Goal: Communication & Community: Answer question/provide support

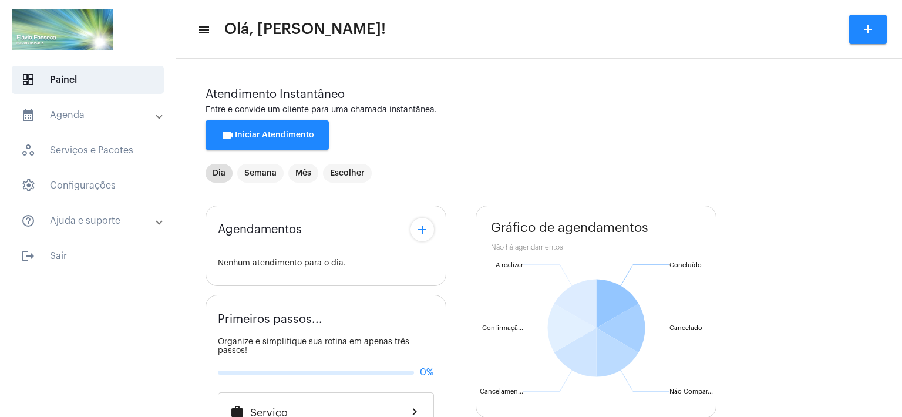
click at [580, 23] on mat-toolbar-row "menu Olá, [PERSON_NAME]! add" at bounding box center [539, 30] width 726 height 38
click at [249, 134] on span "videocam Iniciar Atendimento" at bounding box center [267, 135] width 93 height 8
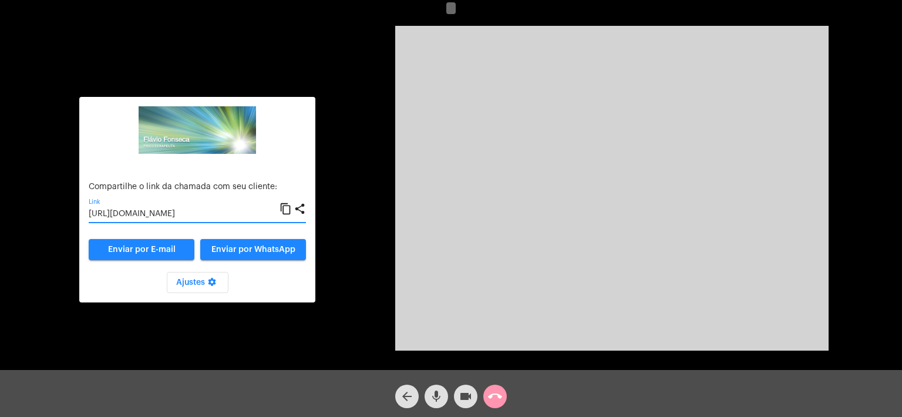
click at [167, 217] on input "[URL][DOMAIN_NAME]" at bounding box center [184, 214] width 191 height 9
click at [176, 214] on input "[URL][DOMAIN_NAME]" at bounding box center [184, 214] width 191 height 9
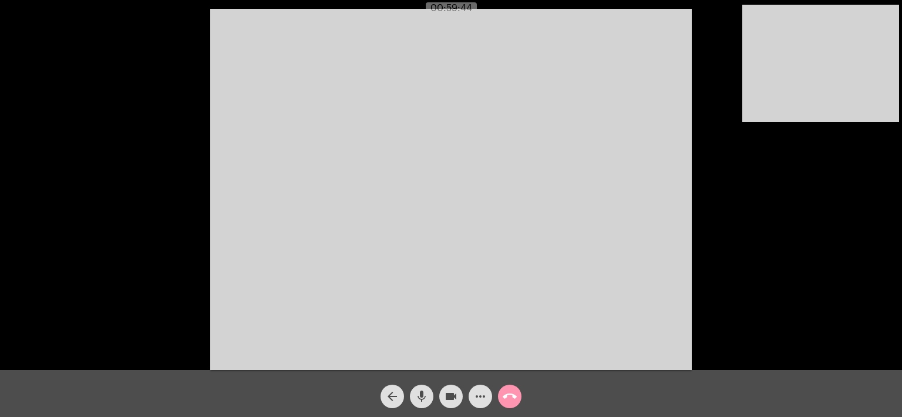
click at [512, 398] on mat-icon "call_end" at bounding box center [509, 396] width 14 height 14
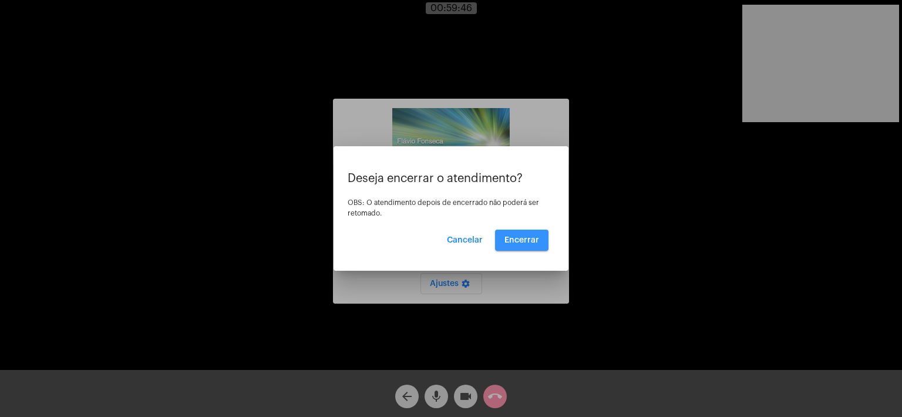
click at [520, 242] on span "Encerrar" at bounding box center [521, 240] width 35 height 8
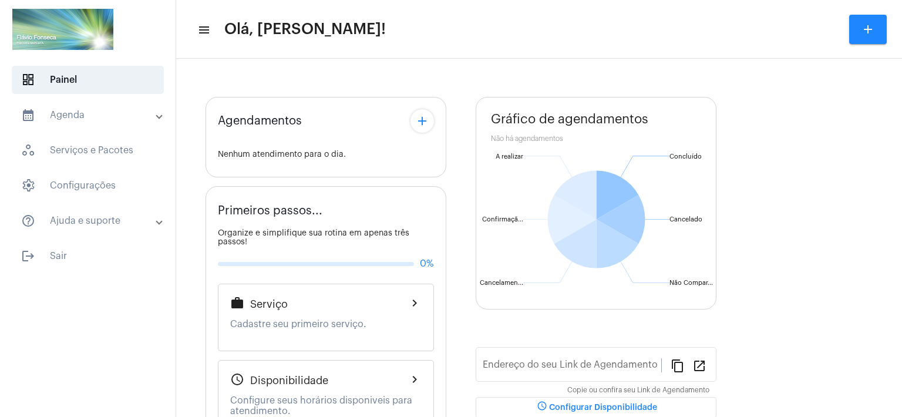
type input "[URL][DOMAIN_NAME]"
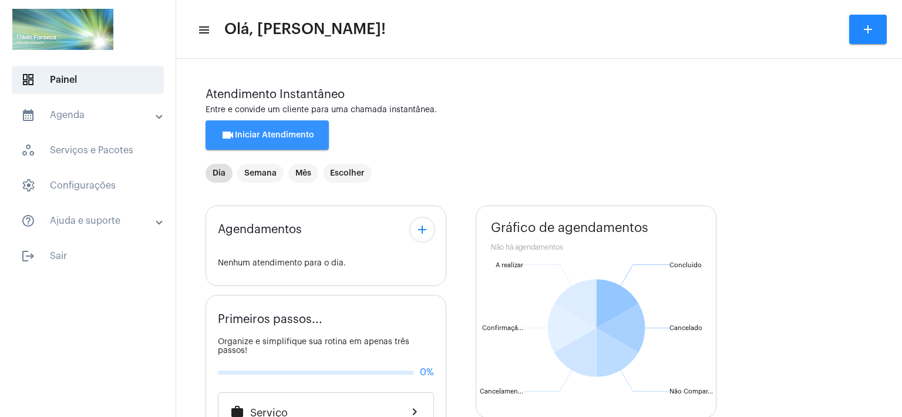
click at [283, 134] on span "videocam Iniciar Atendimento" at bounding box center [267, 135] width 93 height 8
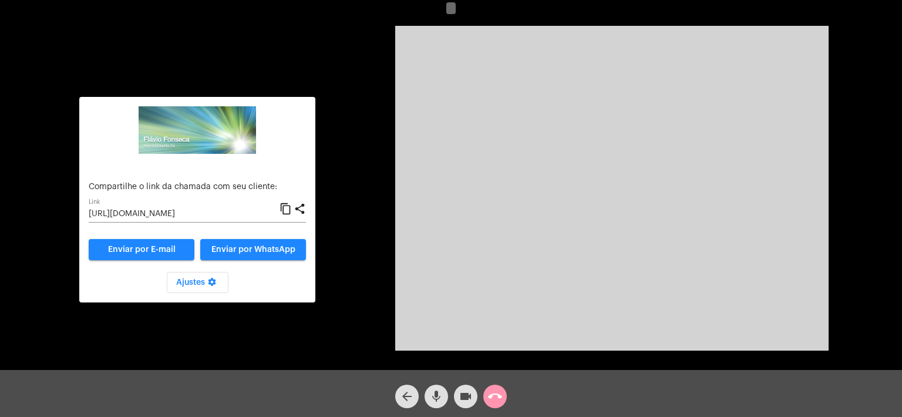
click at [198, 216] on input "[URL][DOMAIN_NAME]" at bounding box center [184, 214] width 191 height 9
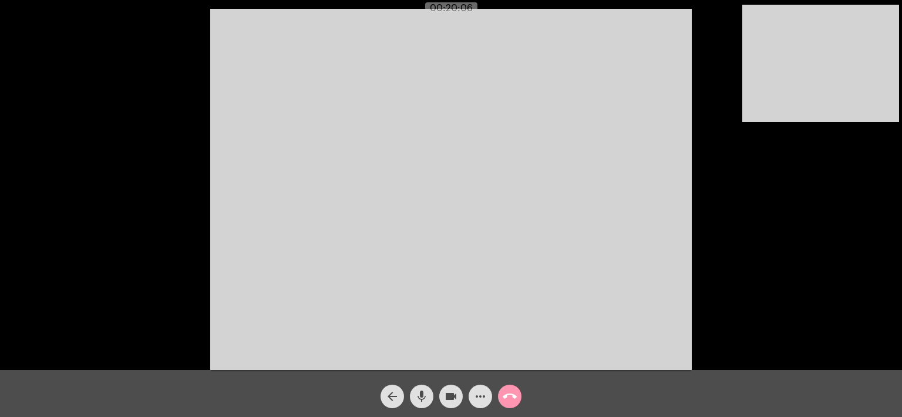
click at [585, 405] on div "arrow_back mic videocam more_horiz call_end" at bounding box center [451, 393] width 902 height 47
click at [510, 394] on mat-icon "call_end" at bounding box center [509, 396] width 14 height 14
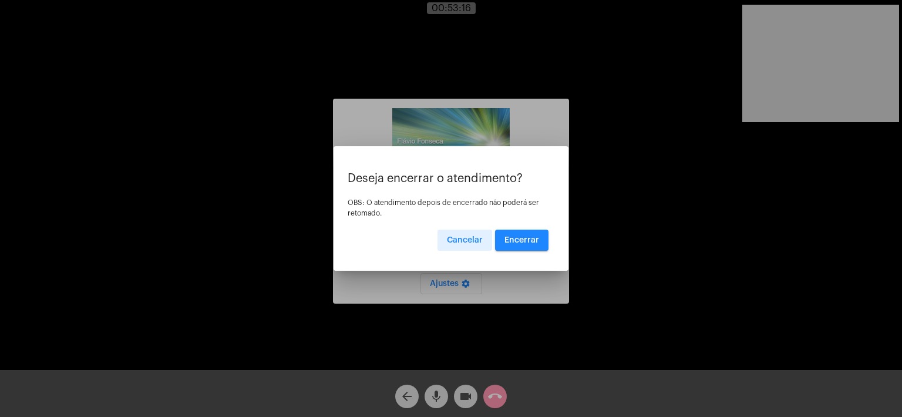
click at [528, 239] on span "Encerrar" at bounding box center [521, 240] width 35 height 8
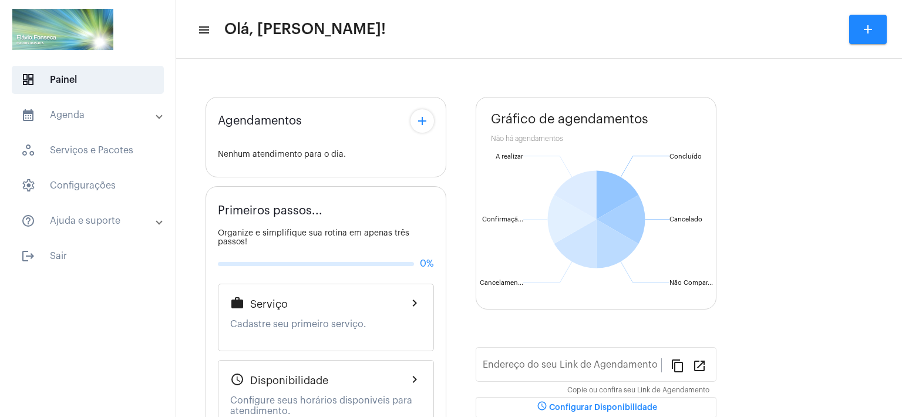
type input "[URL][DOMAIN_NAME]"
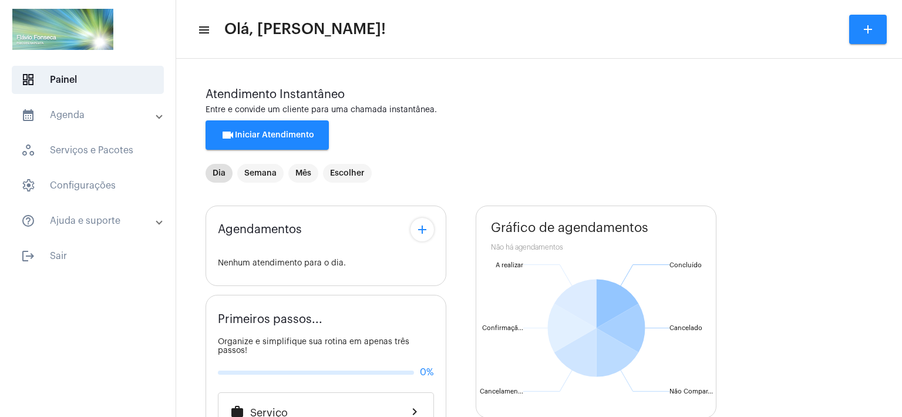
click at [274, 132] on span "videocam Iniciar Atendimento" at bounding box center [267, 135] width 93 height 8
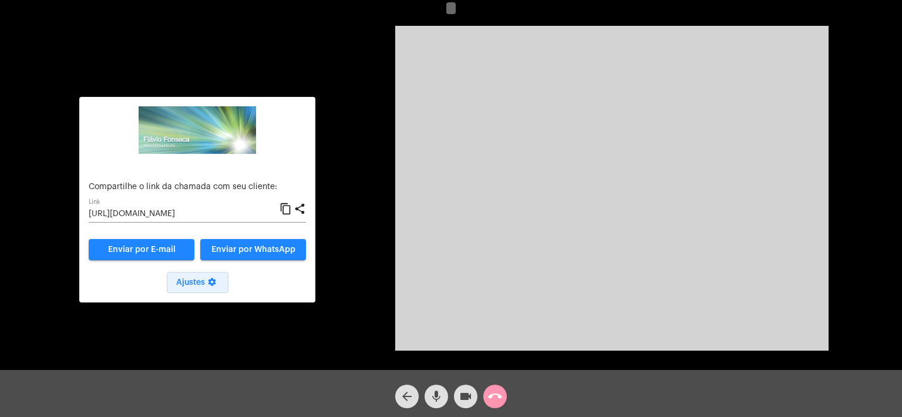
click at [197, 282] on span "Ajustes settings" at bounding box center [197, 282] width 43 height 8
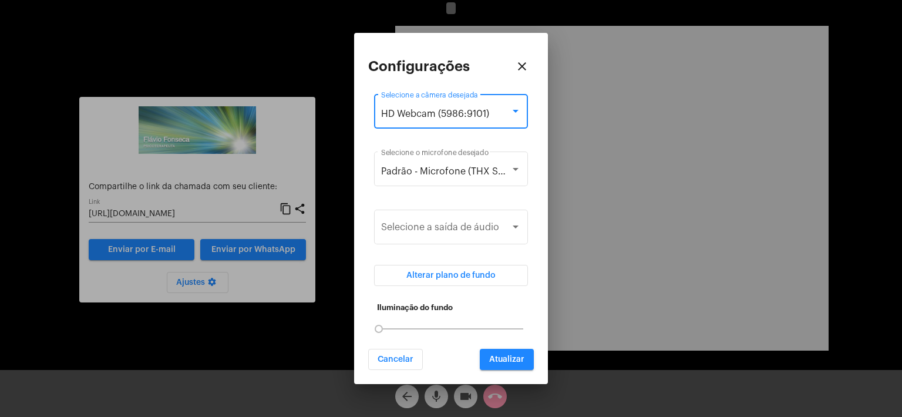
click at [418, 109] on span "HD Webcam (5986:9101)" at bounding box center [435, 113] width 108 height 9
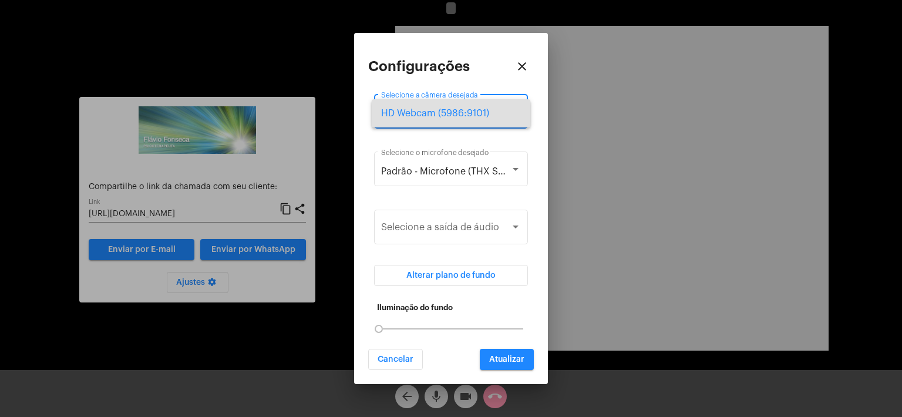
click at [505, 63] on div at bounding box center [451, 208] width 902 height 417
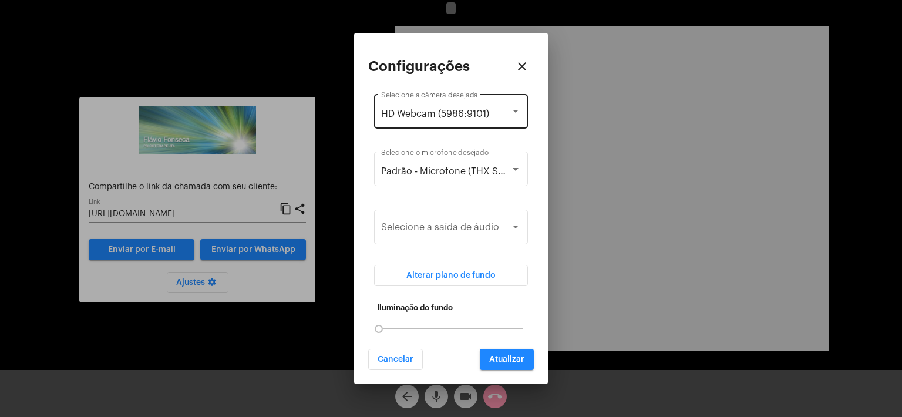
click at [520, 115] on div at bounding box center [515, 111] width 11 height 9
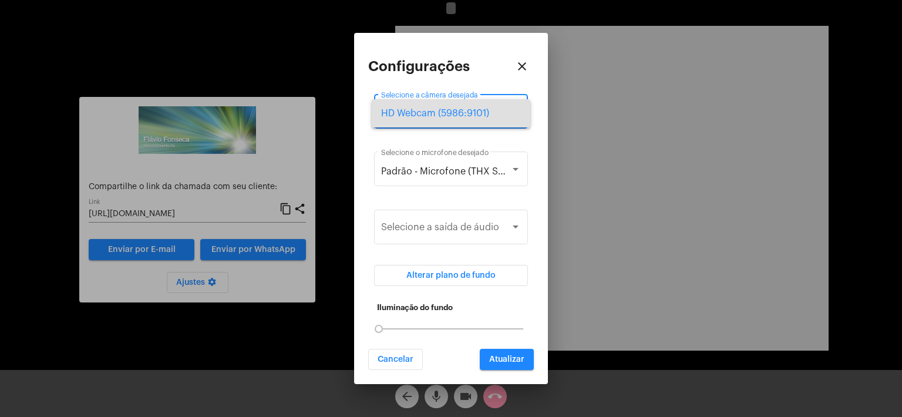
click at [520, 115] on span "HD Webcam (5986:9101)" at bounding box center [451, 113] width 140 height 28
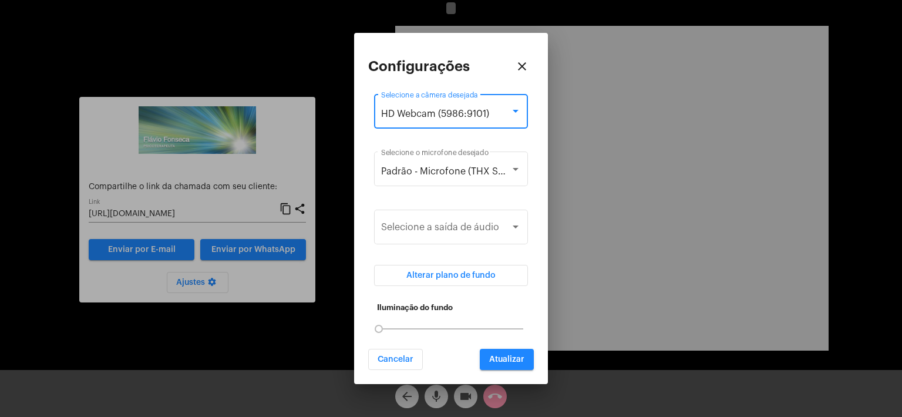
click at [385, 358] on span "Cancelar" at bounding box center [395, 359] width 36 height 8
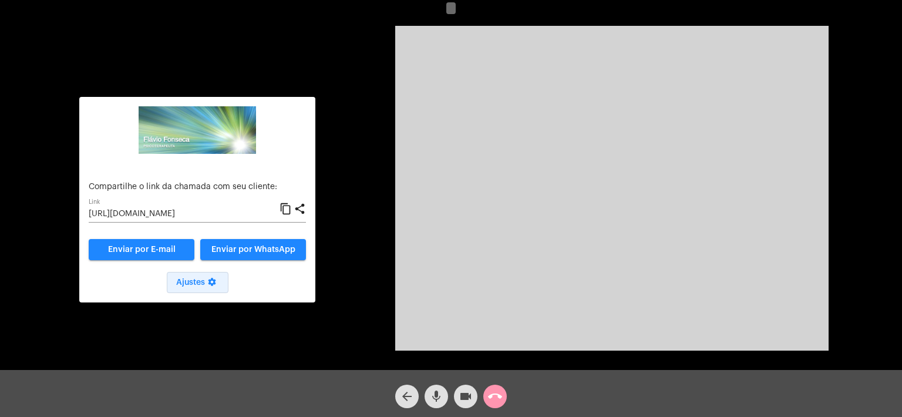
click at [189, 282] on span "Ajustes settings" at bounding box center [197, 282] width 43 height 8
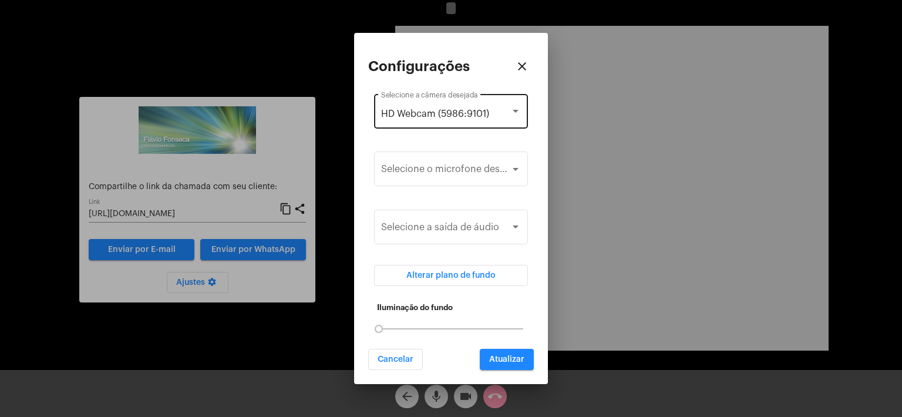
click at [433, 99] on div "HD Webcam (5986:9101) Selecione a câmera desejada" at bounding box center [451, 110] width 140 height 37
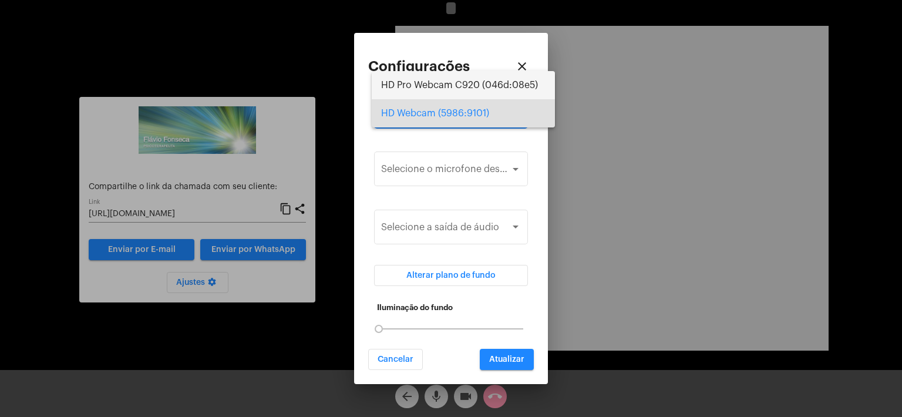
click at [440, 85] on span "HD Pro Webcam C920 (046d:08e5)" at bounding box center [463, 85] width 164 height 28
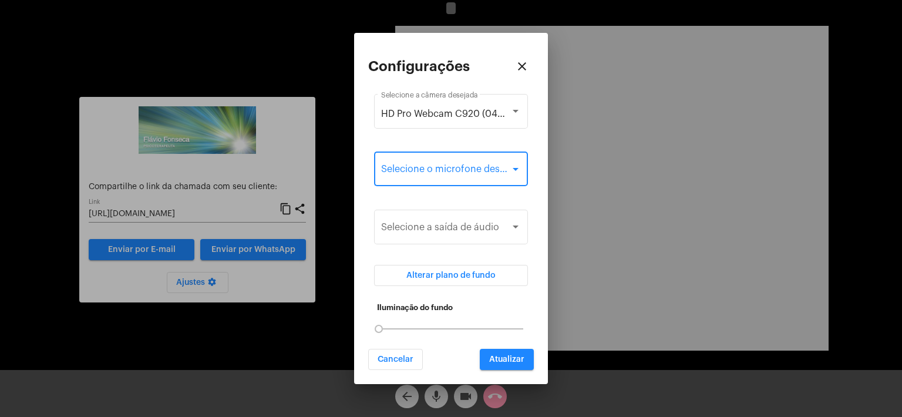
click at [444, 173] on span at bounding box center [445, 171] width 129 height 11
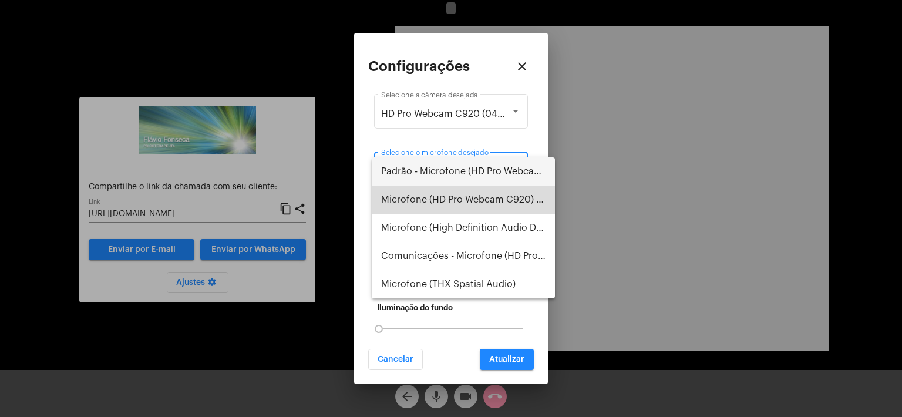
click at [449, 203] on span "Microfone (HD Pro Webcam C920) (046d:08e5)" at bounding box center [463, 200] width 164 height 28
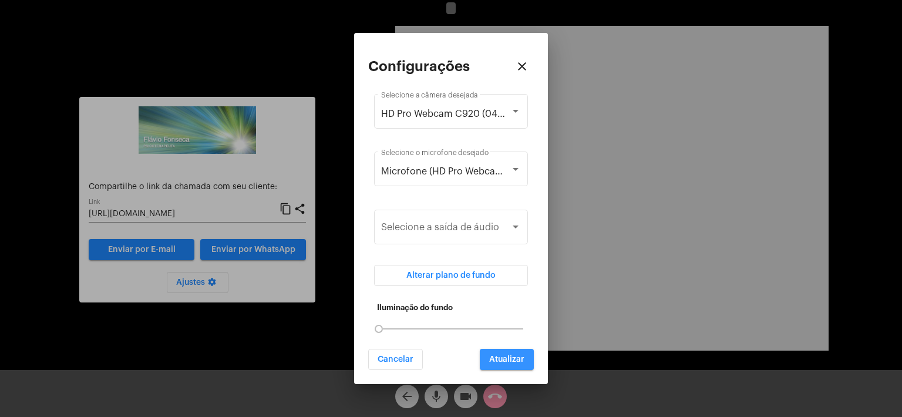
click at [513, 362] on span "Atualizar" at bounding box center [506, 359] width 35 height 8
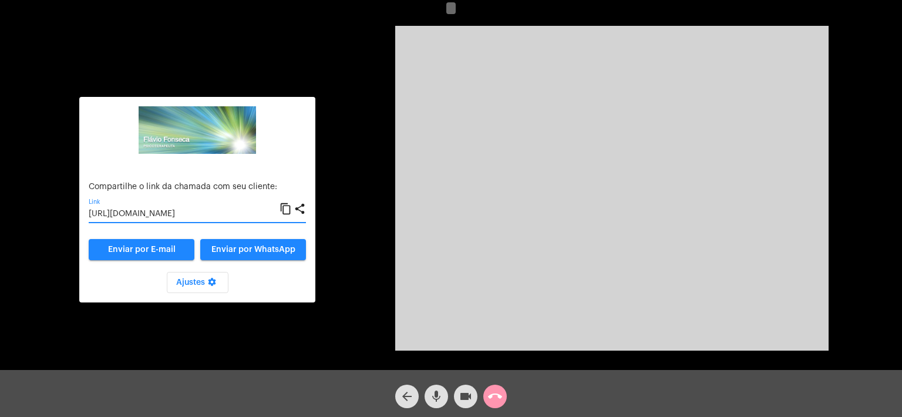
click at [182, 211] on input "[URL][DOMAIN_NAME]" at bounding box center [184, 214] width 191 height 9
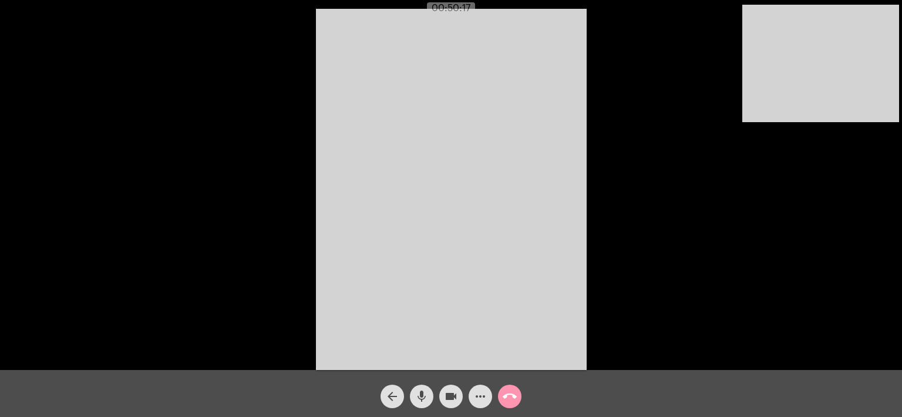
click at [507, 395] on mat-icon "call_end" at bounding box center [509, 396] width 14 height 14
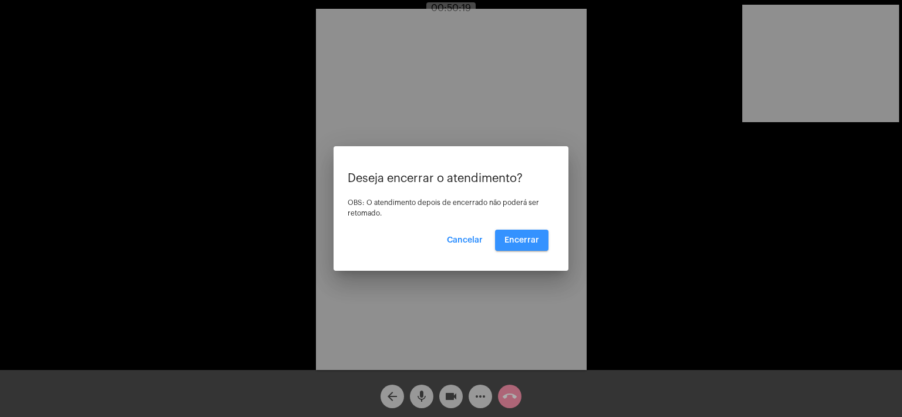
click at [527, 236] on span "Encerrar" at bounding box center [521, 240] width 35 height 8
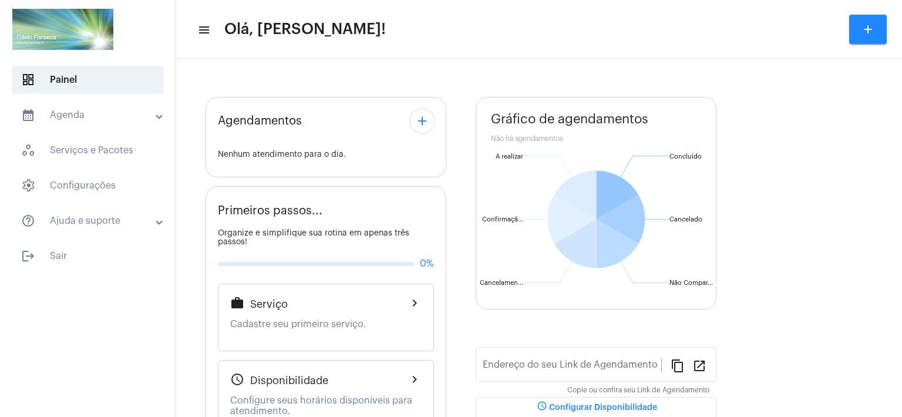
type input "[URL][DOMAIN_NAME]"
